Goal: Transaction & Acquisition: Book appointment/travel/reservation

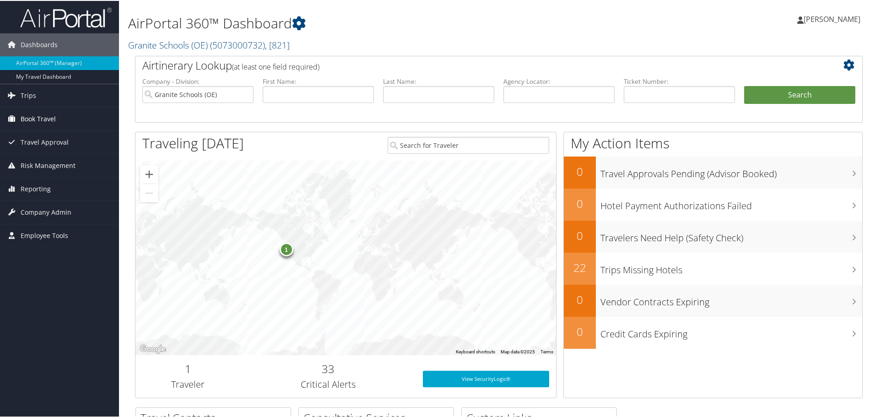
click at [45, 115] on span "Book Travel" at bounding box center [38, 118] width 35 height 23
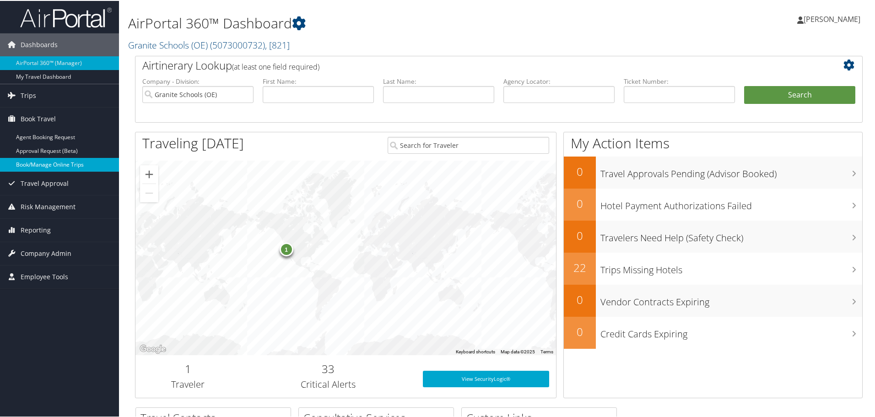
click at [41, 162] on link "Book/Manage Online Trips" at bounding box center [59, 164] width 119 height 14
